Goal: Information Seeking & Learning: Learn about a topic

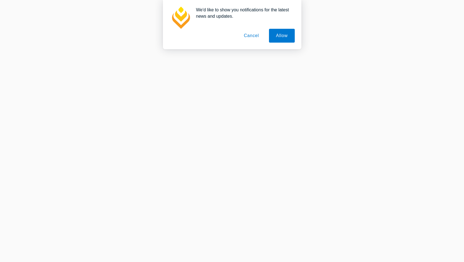
scroll to position [388, 0]
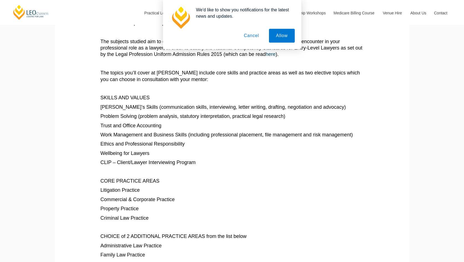
click at [257, 38] on button "Cancel" at bounding box center [251, 36] width 29 height 14
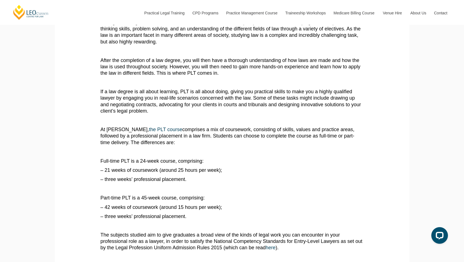
scroll to position [194, 0]
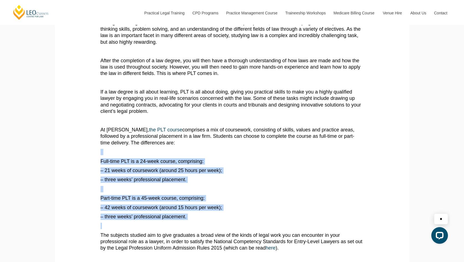
drag, startPoint x: 191, startPoint y: 221, endPoint x: 81, endPoint y: 153, distance: 129.0
click at [81, 153] on section "Entering the field of law is a long process that requires many hours of study a…" at bounding box center [232, 249] width 346 height 663
click at [83, 155] on section "Entering the field of law is a long process that requires many hours of study a…" at bounding box center [232, 249] width 346 height 663
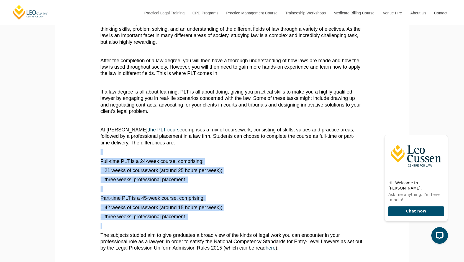
drag, startPoint x: 93, startPoint y: 159, endPoint x: 215, endPoint y: 222, distance: 137.0
click at [215, 222] on section "Entering the field of law is a long process that requires many hours of study a…" at bounding box center [232, 249] width 346 height 663
click at [215, 222] on article "Entering the field of law is a long process that requires many hours of study a…" at bounding box center [232, 247] width 263 height 627
drag, startPoint x: 214, startPoint y: 226, endPoint x: 84, endPoint y: 156, distance: 147.1
click at [84, 156] on section "Entering the field of law is a long process that requires many hours of study a…" at bounding box center [232, 249] width 346 height 663
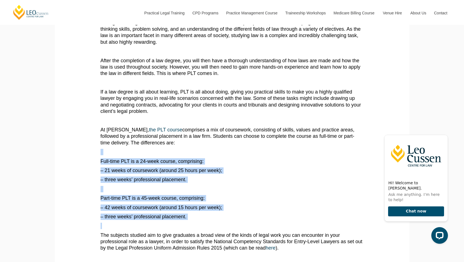
drag, startPoint x: 84, startPoint y: 156, endPoint x: 137, endPoint y: 193, distance: 64.3
click at [137, 193] on p at bounding box center [232, 189] width 263 height 6
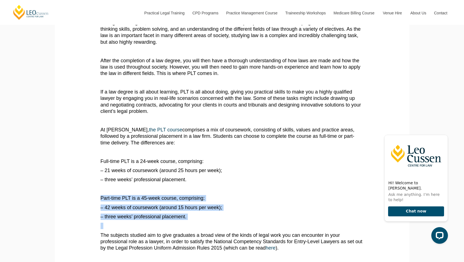
drag, startPoint x: 137, startPoint y: 193, endPoint x: 200, endPoint y: 222, distance: 69.3
click at [200, 222] on article "Entering the field of law is a long process that requires many hours of study a…" at bounding box center [232, 247] width 263 height 627
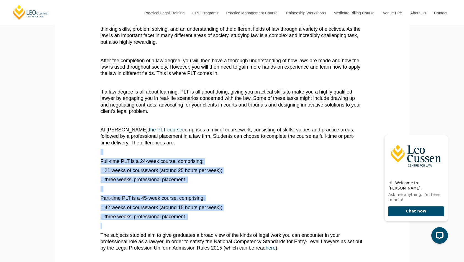
drag, startPoint x: 196, startPoint y: 226, endPoint x: 96, endPoint y: 153, distance: 123.7
click at [96, 153] on section "Entering the field of law is a long process that requires many hours of study a…" at bounding box center [232, 249] width 346 height 663
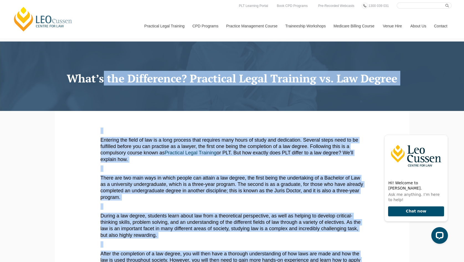
scroll to position [0, 0]
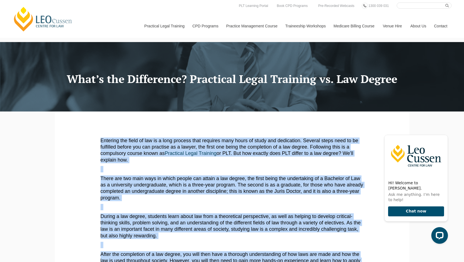
drag, startPoint x: 255, startPoint y: 163, endPoint x: 101, endPoint y: 144, distance: 154.4
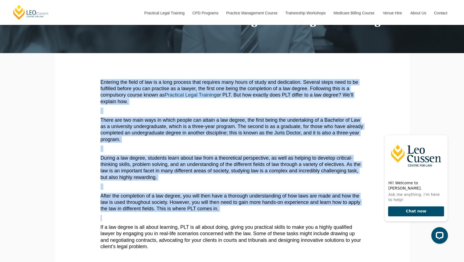
scroll to position [194, 0]
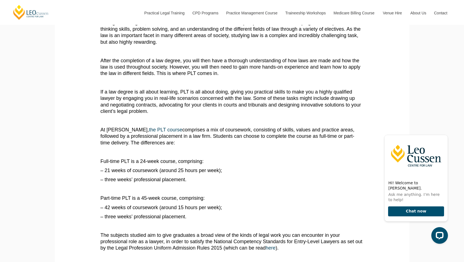
click at [143, 127] on article "Entering the field of law is a long process that requires many hours of study a…" at bounding box center [232, 247] width 263 height 627
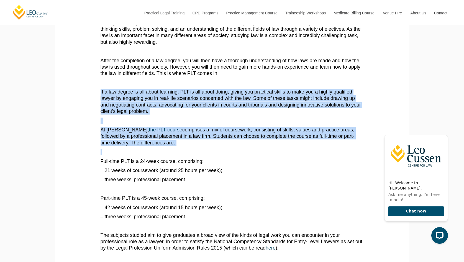
drag, startPoint x: 129, startPoint y: 80, endPoint x: 202, endPoint y: 147, distance: 99.8
click at [202, 147] on article "Entering the field of law is a long process that requires many hours of study a…" at bounding box center [232, 247] width 263 height 627
drag, startPoint x: 202, startPoint y: 147, endPoint x: 186, endPoint y: 152, distance: 16.1
click at [186, 152] on p at bounding box center [232, 152] width 263 height 6
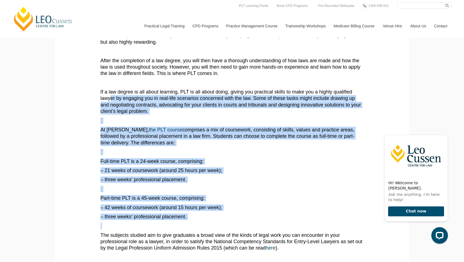
drag, startPoint x: 252, startPoint y: 224, endPoint x: 111, endPoint y: 100, distance: 187.5
click at [111, 100] on article "Entering the field of law is a long process that requires many hours of study a…" at bounding box center [232, 247] width 263 height 627
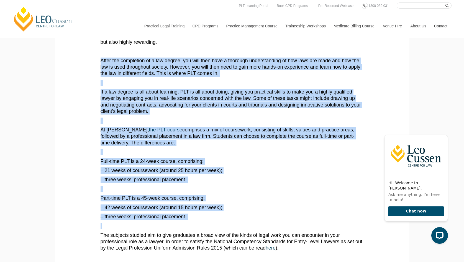
drag, startPoint x: 111, startPoint y: 100, endPoint x: 243, endPoint y: 222, distance: 180.0
click at [243, 222] on section "Entering the field of law is a long process that requires many hours of study a…" at bounding box center [232, 249] width 346 height 663
drag, startPoint x: 243, startPoint y: 222, endPoint x: 207, endPoint y: 216, distance: 36.0
click at [207, 216] on p "– three weeks’ professional placement." at bounding box center [232, 217] width 263 height 6
drag, startPoint x: 207, startPoint y: 216, endPoint x: 96, endPoint y: 60, distance: 191.6
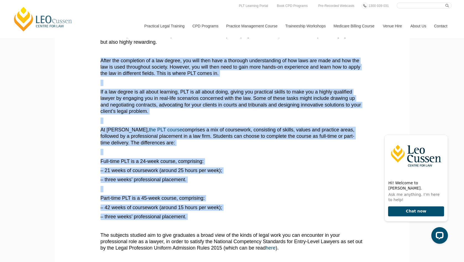
click at [96, 60] on section "Entering the field of law is a long process that requires many hours of study a…" at bounding box center [232, 249] width 346 height 663
drag, startPoint x: 96, startPoint y: 60, endPoint x: 190, endPoint y: 224, distance: 189.0
click at [190, 224] on section "Entering the field of law is a long process that requires many hours of study a…" at bounding box center [232, 249] width 346 height 663
drag, startPoint x: 190, startPoint y: 224, endPoint x: 185, endPoint y: 220, distance: 5.9
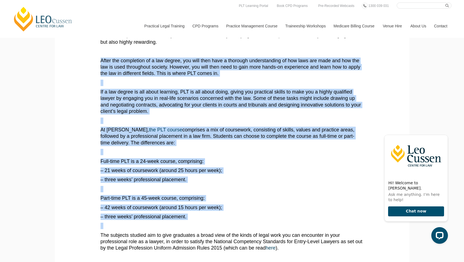
click at [185, 220] on p "– three weeks’ professional placement." at bounding box center [232, 217] width 263 height 6
drag, startPoint x: 188, startPoint y: 220, endPoint x: 94, endPoint y: 63, distance: 182.7
click at [94, 63] on section "Entering the field of law is a long process that requires many hours of study a…" at bounding box center [232, 249] width 346 height 663
drag, startPoint x: 94, startPoint y: 63, endPoint x: 98, endPoint y: 70, distance: 7.9
click at [98, 70] on section "Entering the field of law is a long process that requires many hours of study a…" at bounding box center [232, 249] width 346 height 663
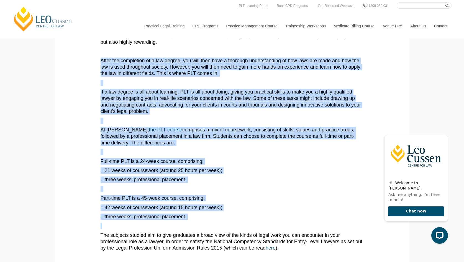
drag, startPoint x: 195, startPoint y: 222, endPoint x: 85, endPoint y: 57, distance: 198.7
click at [85, 57] on section "Entering the field of law is a long process that requires many hours of study a…" at bounding box center [232, 249] width 346 height 663
click at [245, 202] on p "Part-time PLT is a 45-week course, comprising:" at bounding box center [232, 198] width 263 height 6
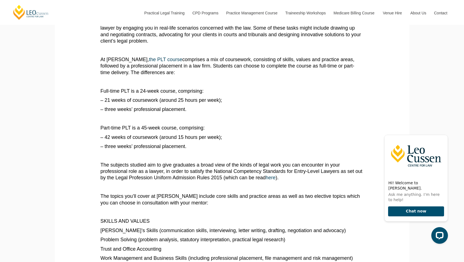
scroll to position [277, 0]
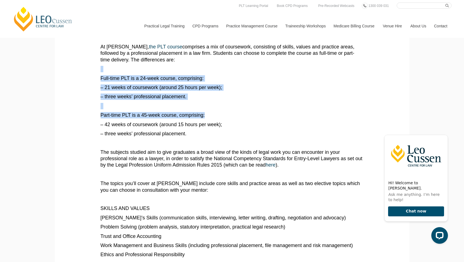
drag, startPoint x: 224, startPoint y: 114, endPoint x: 99, endPoint y: 72, distance: 131.9
click at [99, 72] on section "Entering the field of law is a long process that requires many hours of study a…" at bounding box center [232, 166] width 346 height 663
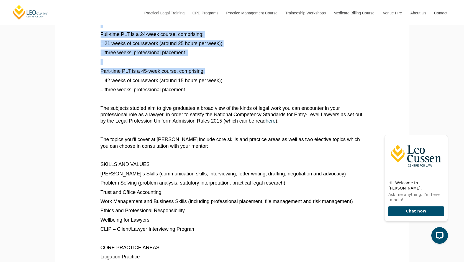
scroll to position [471, 0]
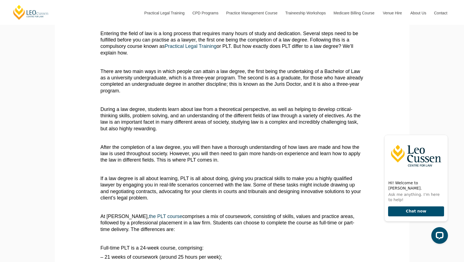
scroll to position [111, 0]
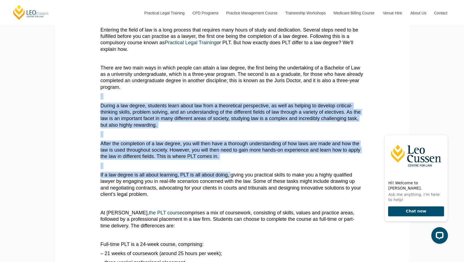
drag, startPoint x: 210, startPoint y: 158, endPoint x: 228, endPoint y: 169, distance: 20.7
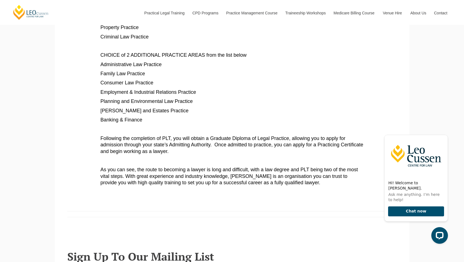
scroll to position [700, 0]
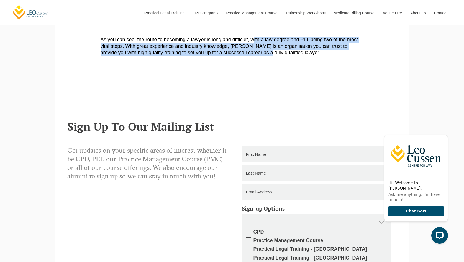
drag, startPoint x: 252, startPoint y: 129, endPoint x: 254, endPoint y: 42, distance: 86.2
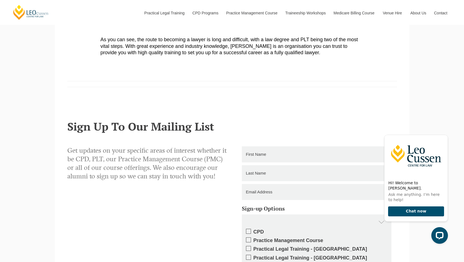
drag, startPoint x: 254, startPoint y: 42, endPoint x: 284, endPoint y: 65, distance: 37.7
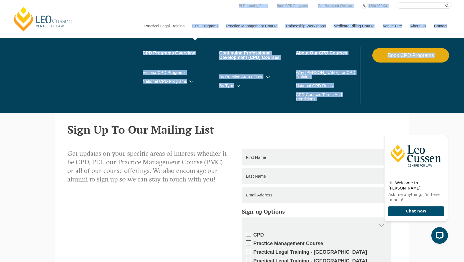
scroll to position [668, 0]
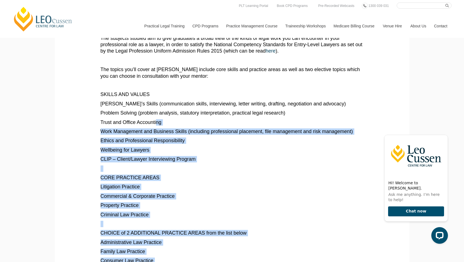
drag, startPoint x: 309, startPoint y: 58, endPoint x: 155, endPoint y: 121, distance: 166.2
click at [155, 121] on section "Entering the field of law is a long process that requires many hours of study a…" at bounding box center [232, 51] width 346 height 663
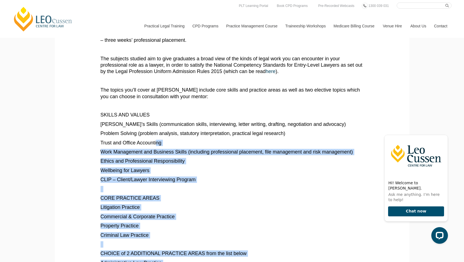
scroll to position [363, 0]
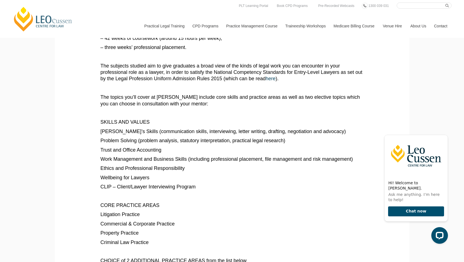
click at [114, 116] on p at bounding box center [232, 113] width 263 height 6
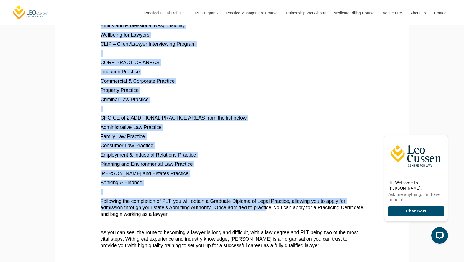
scroll to position [641, 0]
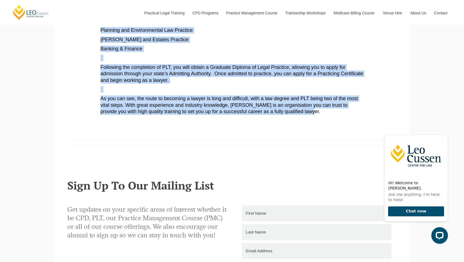
drag, startPoint x: 107, startPoint y: 112, endPoint x: 305, endPoint y: 114, distance: 198.4
drag, startPoint x: 305, startPoint y: 114, endPoint x: 294, endPoint y: 121, distance: 12.9
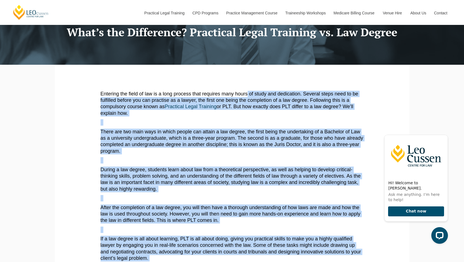
scroll to position [0, 0]
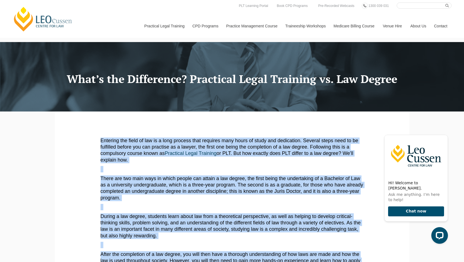
drag, startPoint x: 315, startPoint y: 119, endPoint x: 89, endPoint y: 141, distance: 226.6
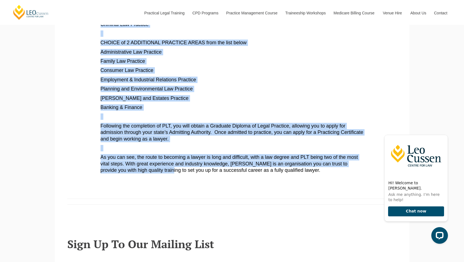
scroll to position [610, 0]
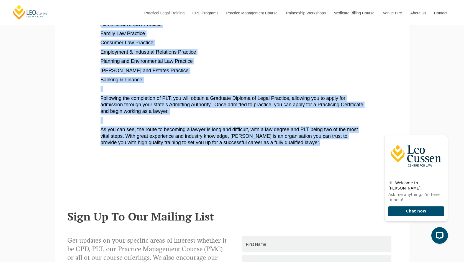
drag, startPoint x: 89, startPoint y: 141, endPoint x: 325, endPoint y: 143, distance: 236.1
click at [325, 143] on p "As you can see, the route to becoming a lawyer is long and difficult, with a la…" at bounding box center [232, 136] width 263 height 19
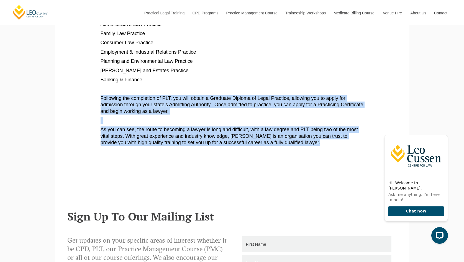
drag, startPoint x: 325, startPoint y: 143, endPoint x: 225, endPoint y: 87, distance: 115.0
click at [225, 87] on p at bounding box center [232, 89] width 263 height 6
drag, startPoint x: 225, startPoint y: 87, endPoint x: 303, endPoint y: 144, distance: 96.8
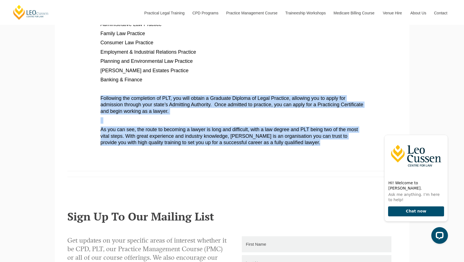
click at [304, 145] on p "As you can see, the route to becoming a lawyer is long and difficult, with a la…" at bounding box center [232, 136] width 263 height 19
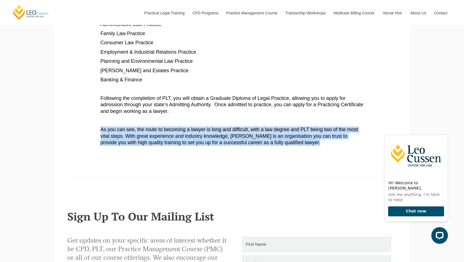
click at [304, 145] on p "As you can see, the route to becoming a lawyer is long and difficult, with a la…" at bounding box center [232, 136] width 263 height 19
drag, startPoint x: 304, startPoint y: 145, endPoint x: 297, endPoint y: 159, distance: 15.8
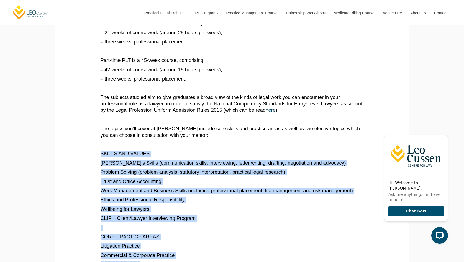
scroll to position [332, 0]
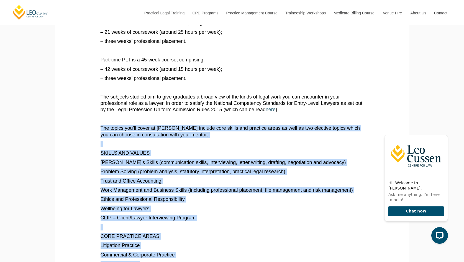
drag, startPoint x: 316, startPoint y: 152, endPoint x: 125, endPoint y: 116, distance: 194.0
click at [125, 116] on section "Entering the field of law is a long process that requires many hours of study a…" at bounding box center [232, 110] width 346 height 663
click at [125, 117] on p at bounding box center [232, 119] width 263 height 6
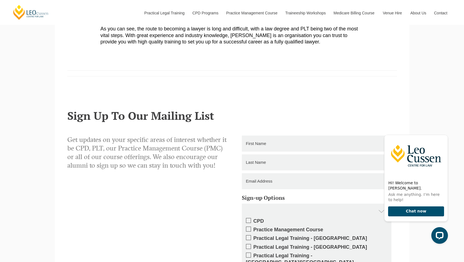
scroll to position [720, 0]
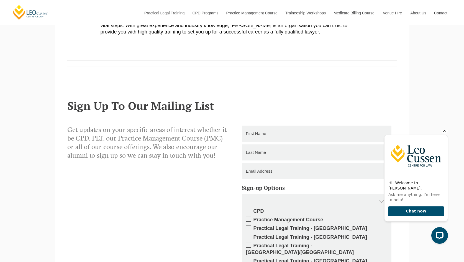
click at [446, 134] on icon "Hide greeting" at bounding box center [444, 130] width 7 height 7
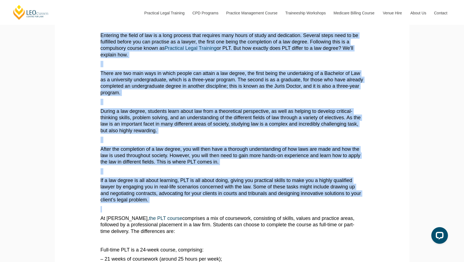
scroll to position [111, 0]
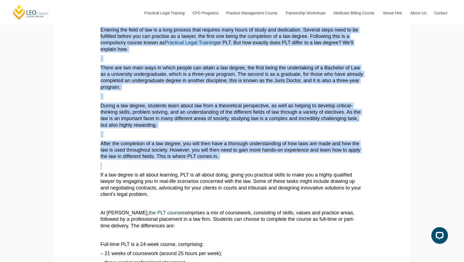
drag, startPoint x: 92, startPoint y: 137, endPoint x: 261, endPoint y: 162, distance: 171.1
drag, startPoint x: 261, startPoint y: 162, endPoint x: 243, endPoint y: 163, distance: 18.6
click at [243, 163] on p at bounding box center [232, 166] width 263 height 6
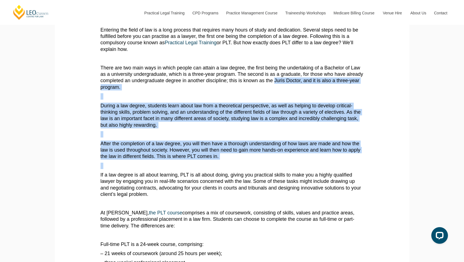
drag, startPoint x: 243, startPoint y: 163, endPoint x: 286, endPoint y: 77, distance: 96.8
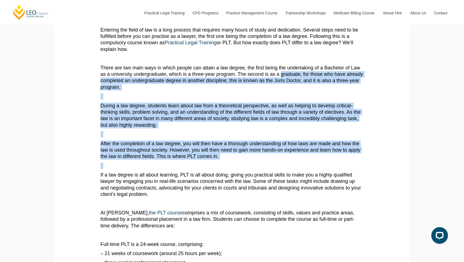
drag, startPoint x: 286, startPoint y: 77, endPoint x: 279, endPoint y: 96, distance: 20.7
click at [279, 96] on p at bounding box center [232, 96] width 263 height 6
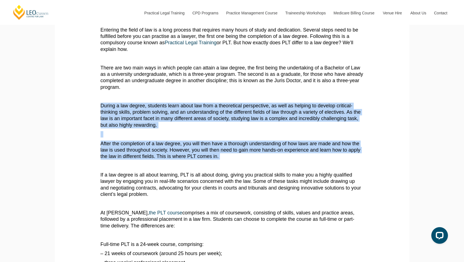
drag, startPoint x: 279, startPoint y: 96, endPoint x: 297, endPoint y: 160, distance: 66.6
drag, startPoint x: 297, startPoint y: 160, endPoint x: 276, endPoint y: 158, distance: 21.8
click at [276, 158] on p "After the completion of a law degree, you will then have a thorough understandi…" at bounding box center [232, 150] width 263 height 19
drag, startPoint x: 276, startPoint y: 158, endPoint x: 314, endPoint y: 96, distance: 72.9
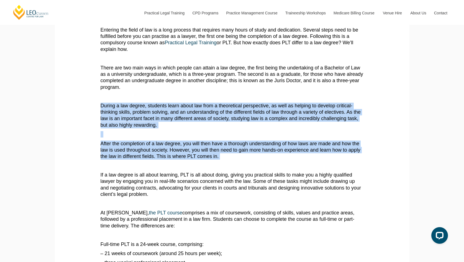
drag, startPoint x: 314, startPoint y: 96, endPoint x: 230, endPoint y: 152, distance: 100.9
click at [230, 152] on p "After the completion of a law degree, you will then have a thorough understandi…" at bounding box center [232, 150] width 263 height 19
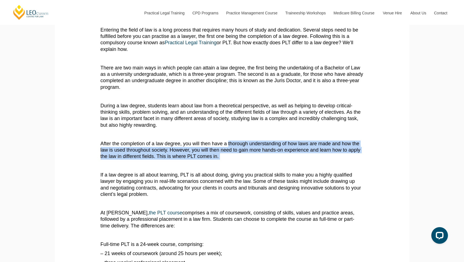
drag, startPoint x: 202, startPoint y: 130, endPoint x: 245, endPoint y: 139, distance: 43.2
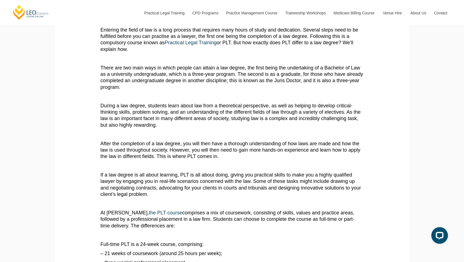
click at [246, 137] on p at bounding box center [232, 134] width 263 height 6
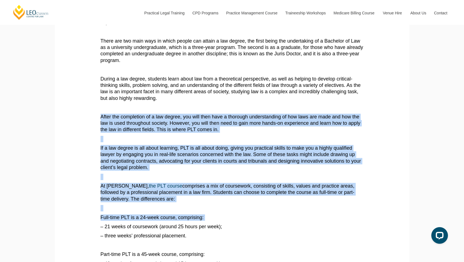
scroll to position [139, 0]
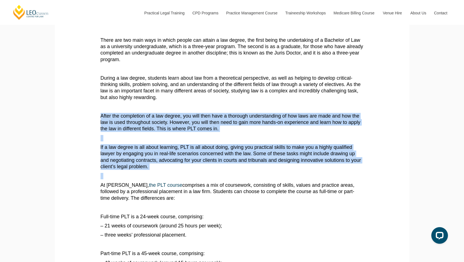
drag, startPoint x: 246, startPoint y: 137, endPoint x: 258, endPoint y: 178, distance: 42.9
drag, startPoint x: 258, startPoint y: 178, endPoint x: 255, endPoint y: 175, distance: 4.3
click at [255, 175] on p at bounding box center [232, 176] width 263 height 6
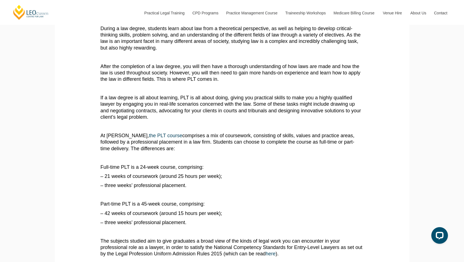
scroll to position [194, 0]
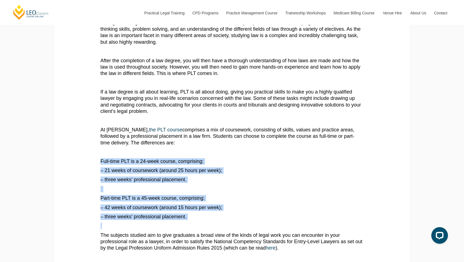
drag, startPoint x: 232, startPoint y: 223, endPoint x: 232, endPoint y: 150, distance: 73.7
click at [232, 150] on article "Entering the field of law is a long process that requires many hours of study a…" at bounding box center [232, 247] width 263 height 627
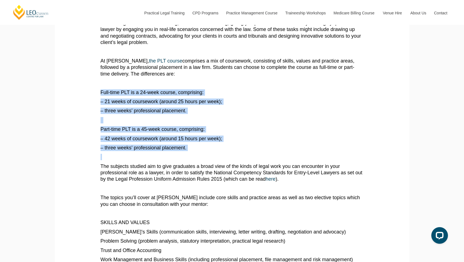
scroll to position [360, 0]
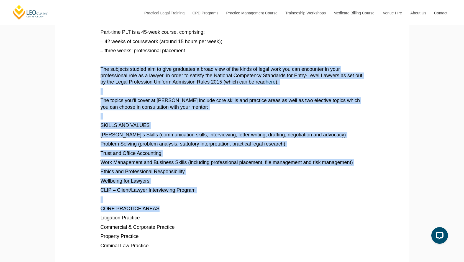
drag, startPoint x: 231, startPoint y: 211, endPoint x: 238, endPoint y: 59, distance: 151.7
click at [238, 59] on article "Entering the field of law is a long process that requires many hours of study a…" at bounding box center [232, 81] width 263 height 627
click at [238, 59] on p at bounding box center [232, 60] width 263 height 6
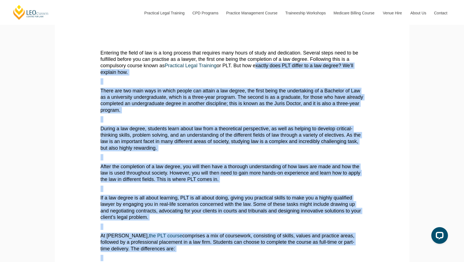
scroll to position [0, 0]
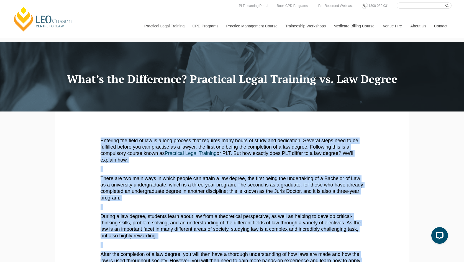
drag, startPoint x: 238, startPoint y: 59, endPoint x: 80, endPoint y: 139, distance: 176.7
click at [210, 155] on link "Practical Legal Training" at bounding box center [191, 154] width 52 height 6
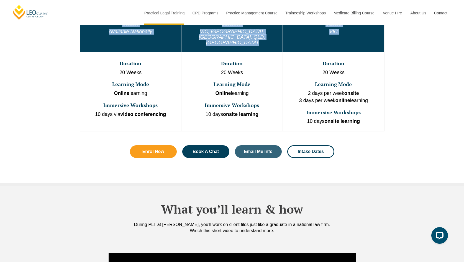
drag, startPoint x: 114, startPoint y: 44, endPoint x: 389, endPoint y: 100, distance: 280.3
click at [389, 100] on div "Online Available Nationally Blended VIC, WA, ACT, QLD, SA Onsite VIC Duration 2…" at bounding box center [232, 71] width 316 height 131
drag, startPoint x: 389, startPoint y: 100, endPoint x: 373, endPoint y: 110, distance: 18.9
click at [377, 118] on p "10 days onsite learning" at bounding box center [333, 121] width 100 height 7
